Goal: Use online tool/utility: Use online tool/utility

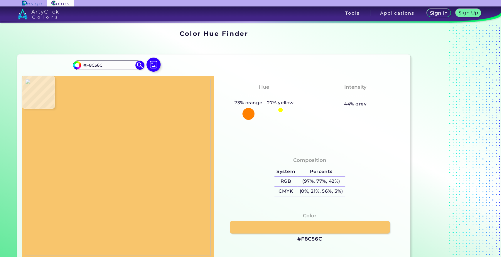
type input "#000000"
type input "#fbfafd"
type input "#FBFAFD"
type input "#feffff"
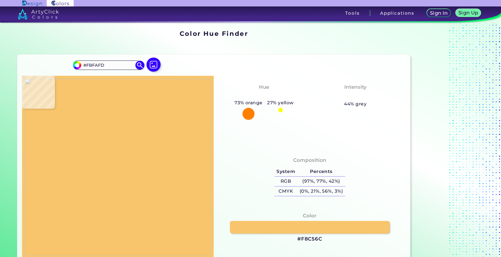
type input "#FEFFFF"
type input "#fefefc"
type input "#FEFEFC"
type input "#ffffff"
type input "#FFFFFF"
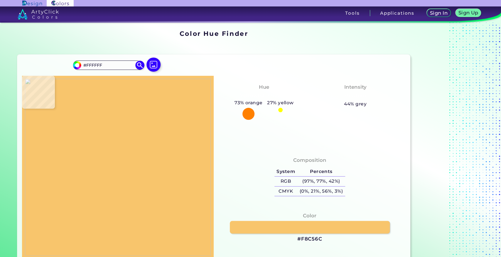
type input "#b34882"
type input "#B34882"
type input "#ba477b"
type input "#BA477B"
type input "#e87da7"
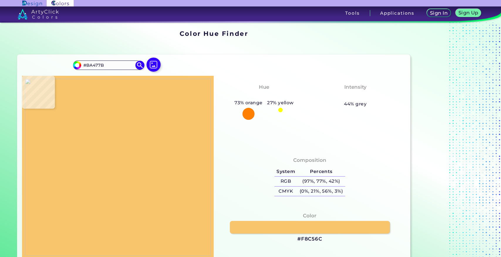
type input "#E87DA7"
type input "#de83aa"
type input "#DE83AA"
type input "#cc83a4"
type input "#CC83A4"
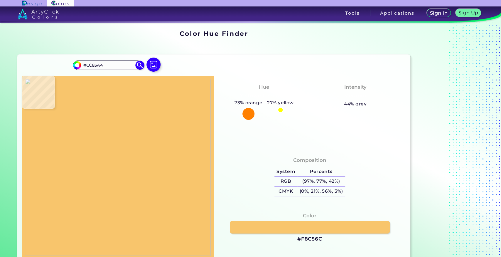
type input "#c385a2"
type input "#C385A2"
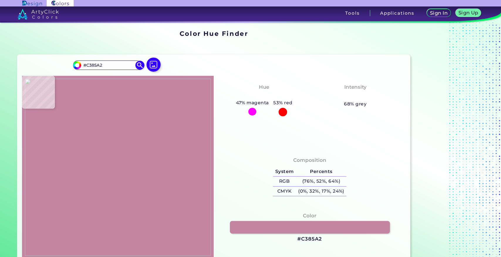
type input "#e9a9c3"
type input "#E9A9C3"
type input "#e6a6c1"
type input "#E6A6C1"
type input "#e8a7c5"
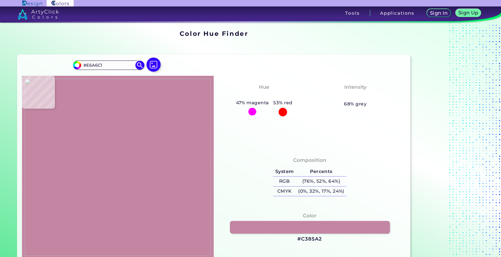
type input "#E8A7C5"
type input "#cc83a4"
type input "#CC83A4"
type input "#dd86ab"
type input "#DD86AB"
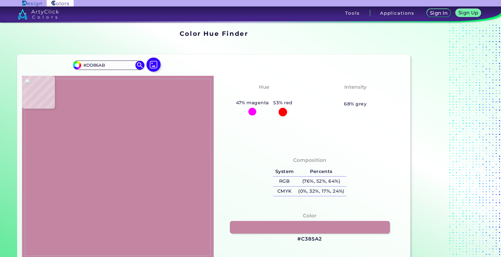
type input "#df7ba4"
type input "#DF7BA4"
type input "#e57eab"
type input "#E57EAB"
type input "#bc4981"
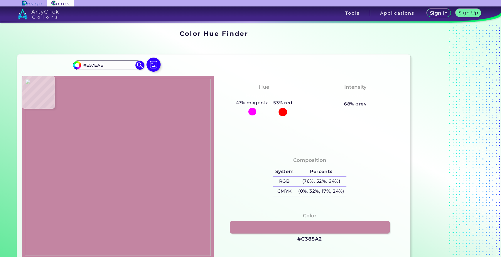
type input "#BC4981"
type input "#fdf4fc"
type input "#FDF4FC"
type input "#ffffff"
type input "#FFFFFF"
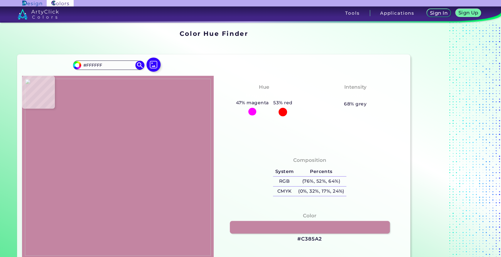
type input "#fdfbfe"
type input "#FDFBFE"
type input "#ce90ba"
type input "#CE90BA"
type input "#fafcfe"
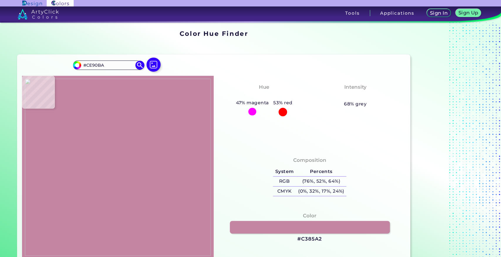
type input "#FAFCFE"
type input "#f0d4e4"
type input "#F0D4E4"
type input "#c35483"
type input "#C35483"
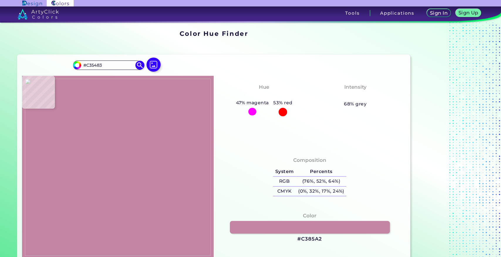
type input "#000000"
